Goal: Obtain resource: Obtain resource

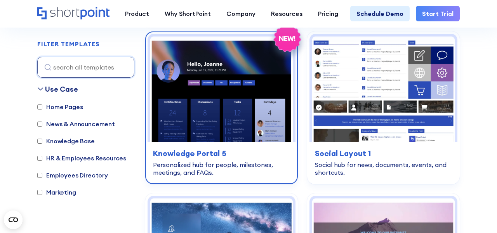
scroll to position [887, 0]
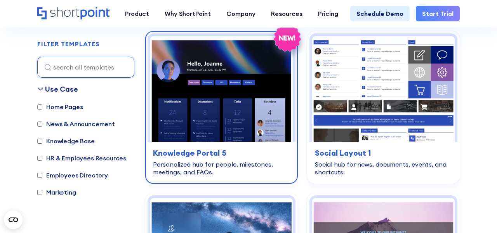
click at [228, 94] on img at bounding box center [221, 89] width 142 height 106
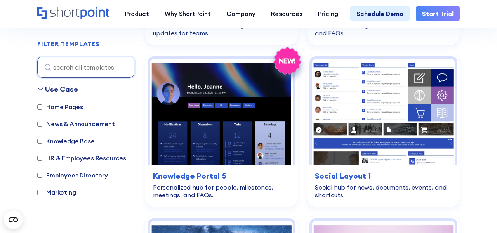
scroll to position [865, 0]
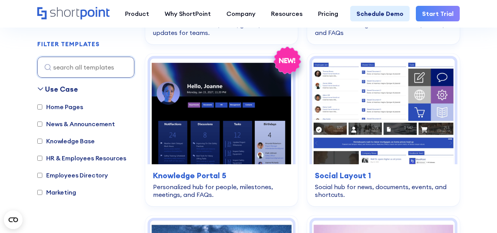
click at [236, 134] on img at bounding box center [221, 112] width 142 height 106
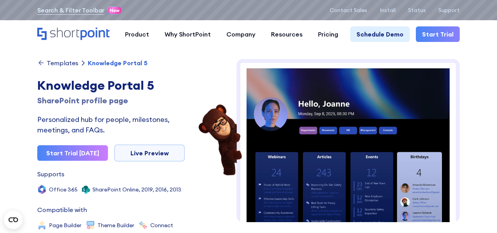
click at [167, 152] on link "Live Preview" at bounding box center [149, 152] width 71 height 17
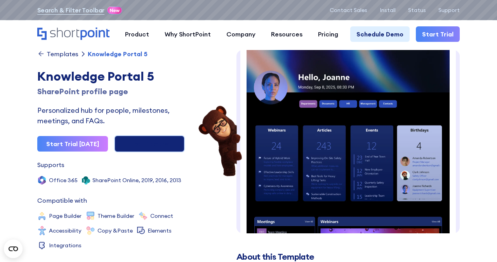
scroll to position [17, 0]
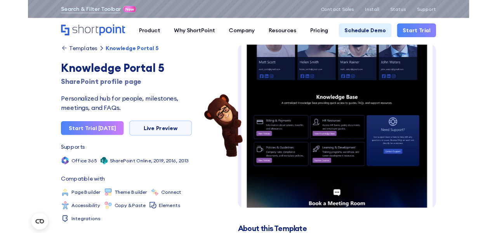
scroll to position [325, 0]
